Goal: Information Seeking & Learning: Learn about a topic

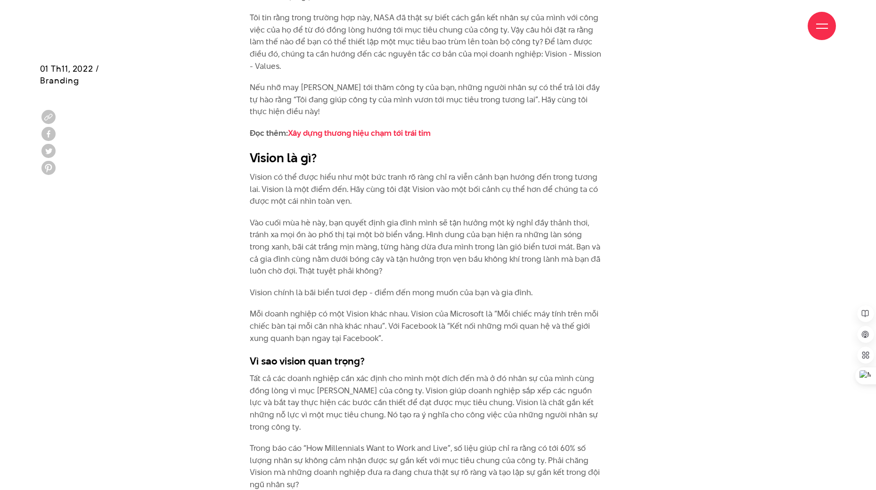
scroll to position [1178, 0]
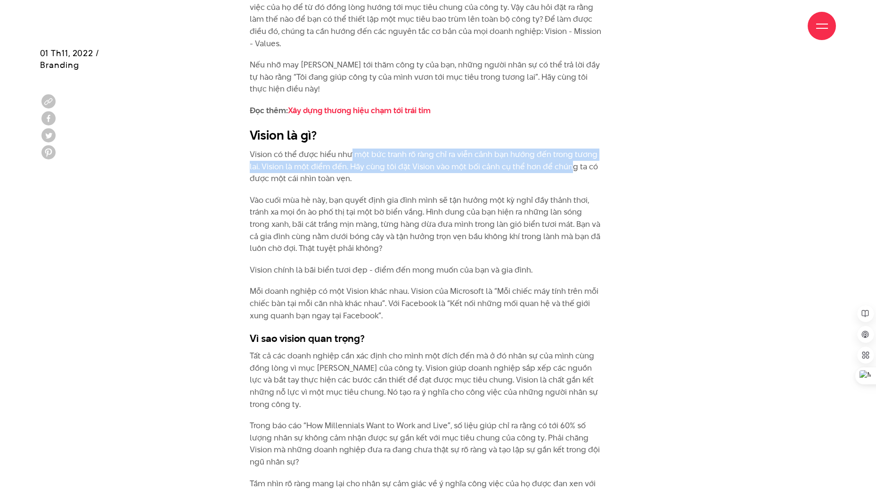
drag, startPoint x: 349, startPoint y: 153, endPoint x: 570, endPoint y: 170, distance: 221.7
click at [570, 170] on p "Vision có thể được hiểu như một bức tranh rõ ràng chỉ ra viễn cảnh bạn hướng đế…" at bounding box center [426, 166] width 353 height 36
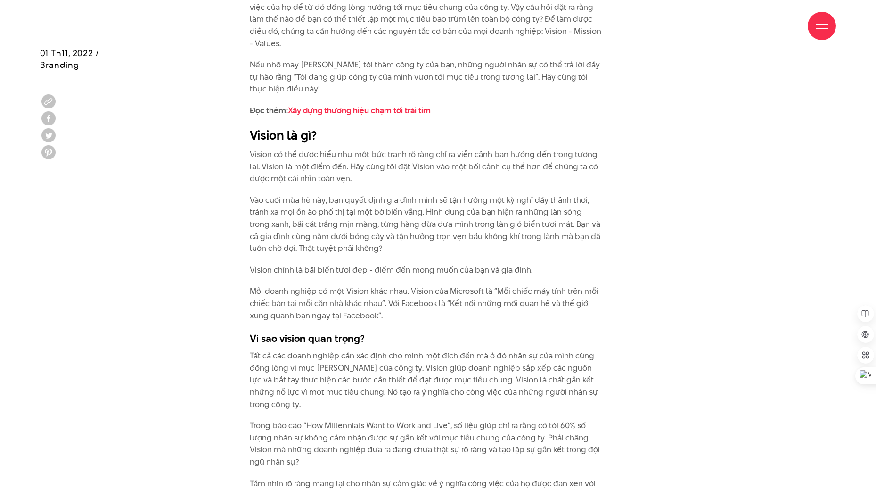
click at [428, 181] on p "Vision có thể được hiểu như một bức tranh rõ ràng chỉ ra viễn cảnh bạn hướng đế…" at bounding box center [426, 166] width 353 height 36
drag, startPoint x: 393, startPoint y: 164, endPoint x: 523, endPoint y: 169, distance: 130.2
click at [523, 169] on p "Vision có thể được hiểu như một bức tranh rõ ràng chỉ ra viễn cảnh bạn hướng đế…" at bounding box center [426, 166] width 353 height 36
click at [362, 201] on p "Vào cuối mùa hè này, bạn quyết định gia đình mình sẽ tận hưởng một kỳ nghỉ đầy …" at bounding box center [426, 224] width 353 height 60
click at [536, 242] on p "Vào cuối mùa hè này, bạn quyết định gia đình mình sẽ tận hưởng một kỳ nghỉ đầy …" at bounding box center [426, 224] width 353 height 60
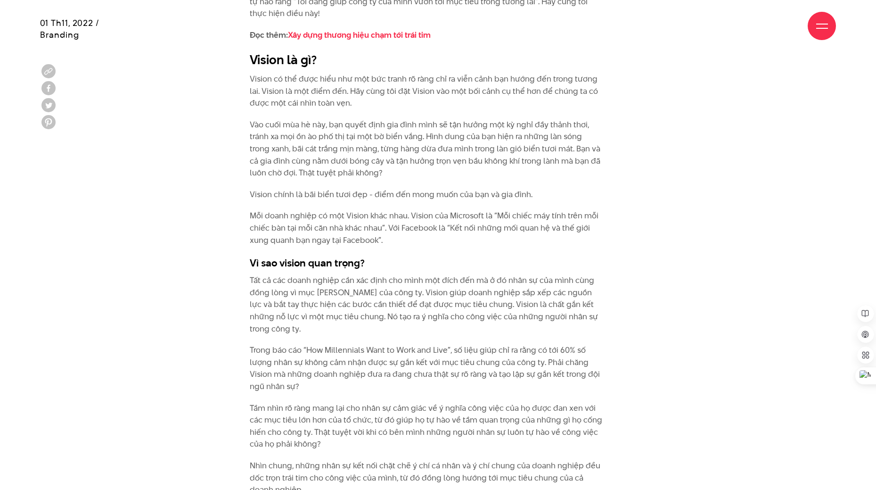
scroll to position [1272, 0]
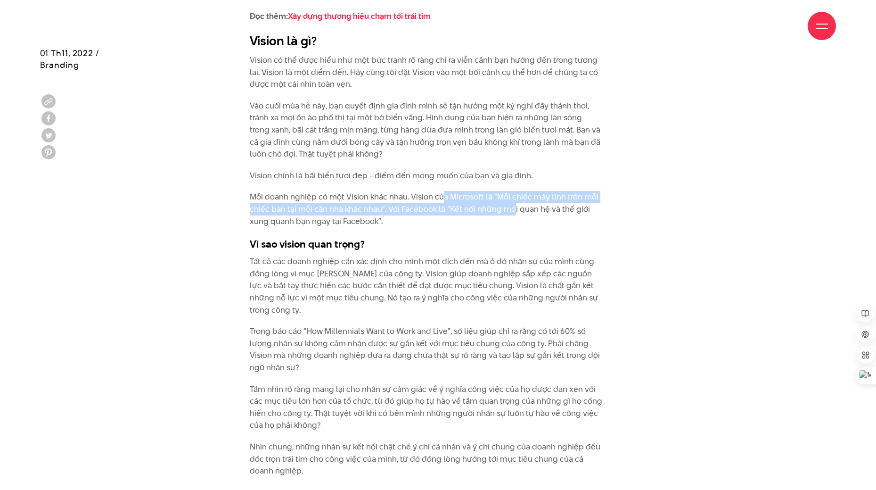
drag, startPoint x: 443, startPoint y: 195, endPoint x: 514, endPoint y: 208, distance: 71.9
click at [514, 208] on p "Mỗi doanh nghiệp có một Vision khác nhau. Vision của Microsoft là “Mỗi chiếc má…" at bounding box center [426, 209] width 353 height 36
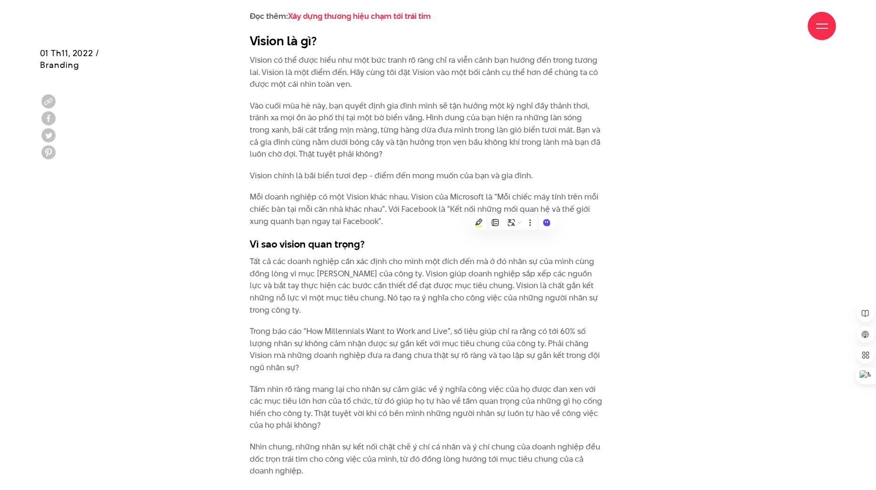
click at [624, 222] on div "[PERSON_NAME] một thống kê về nhân sự, thật bất ngờ khi có đến 70% số người trả…" at bounding box center [438, 451] width 410 height 1530
drag, startPoint x: 512, startPoint y: 209, endPoint x: 377, endPoint y: 222, distance: 135.4
click at [377, 222] on p "Mỗi doanh nghiệp có một Vision khác nhau. Vision của Microsoft là “Mỗi chiếc má…" at bounding box center [426, 209] width 353 height 36
click at [617, 265] on div "[PERSON_NAME] một thống kê về nhân sự, thật bất ngờ khi có đến 70% số người trả…" at bounding box center [438, 451] width 410 height 1530
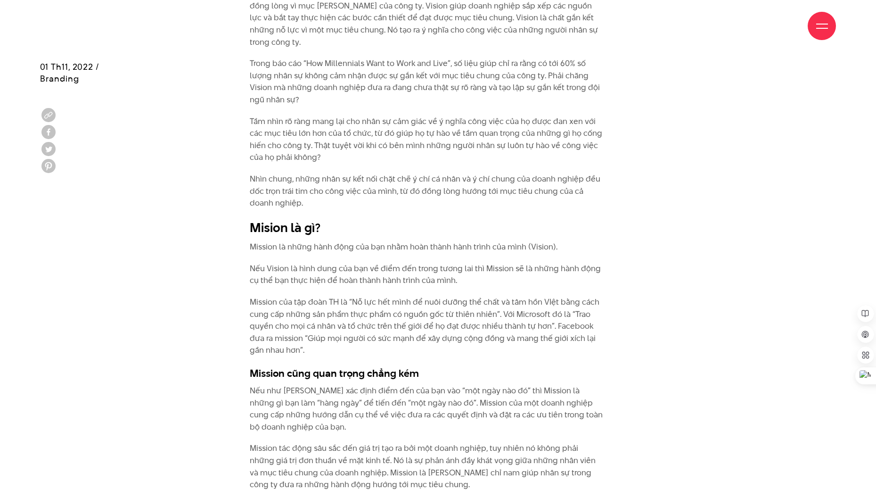
scroll to position [1555, 0]
